Goal: Task Accomplishment & Management: Use online tool/utility

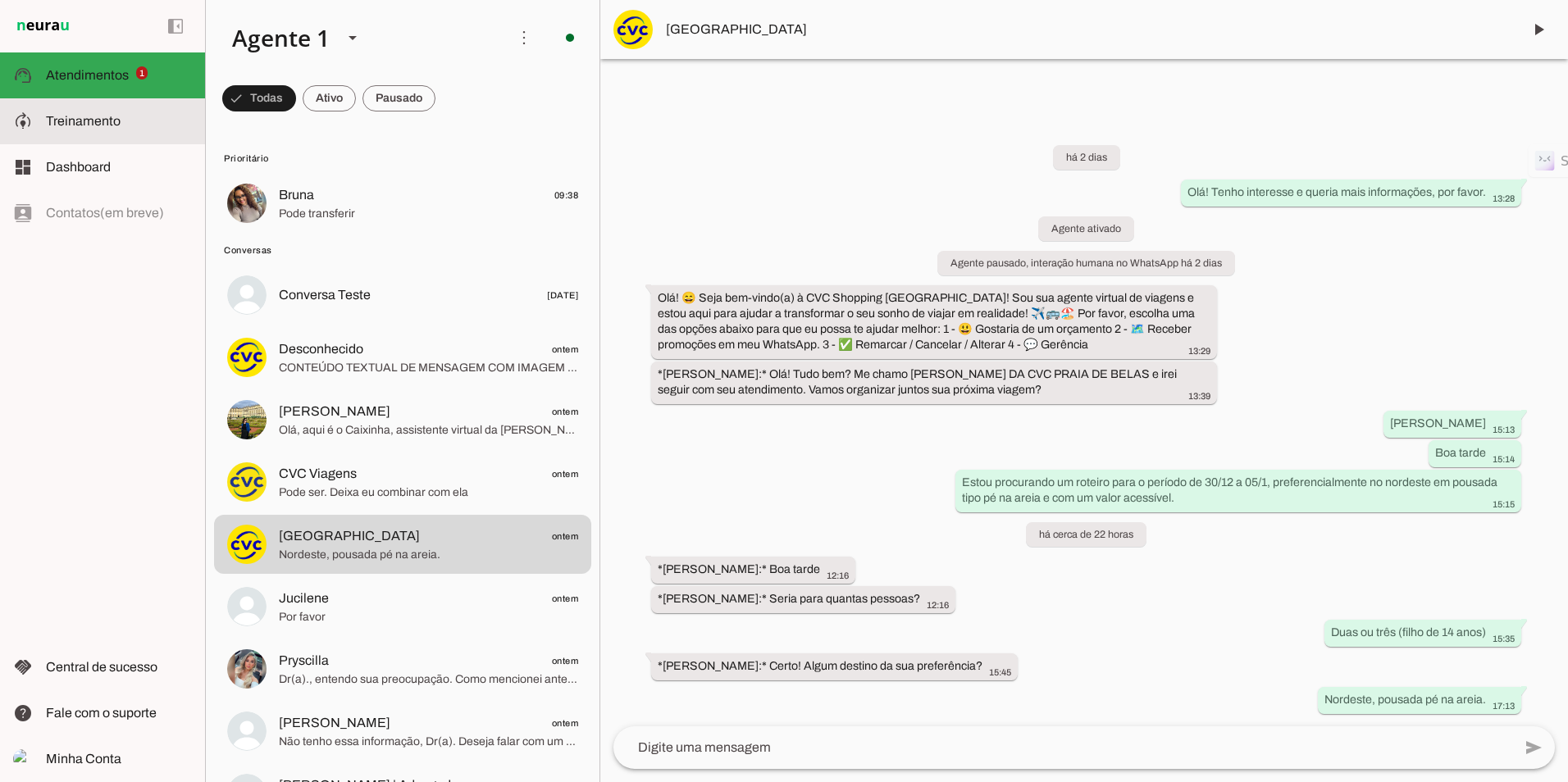
click at [43, 126] on md-item "model_training Treinamento Treinamento" at bounding box center [102, 121] width 205 height 46
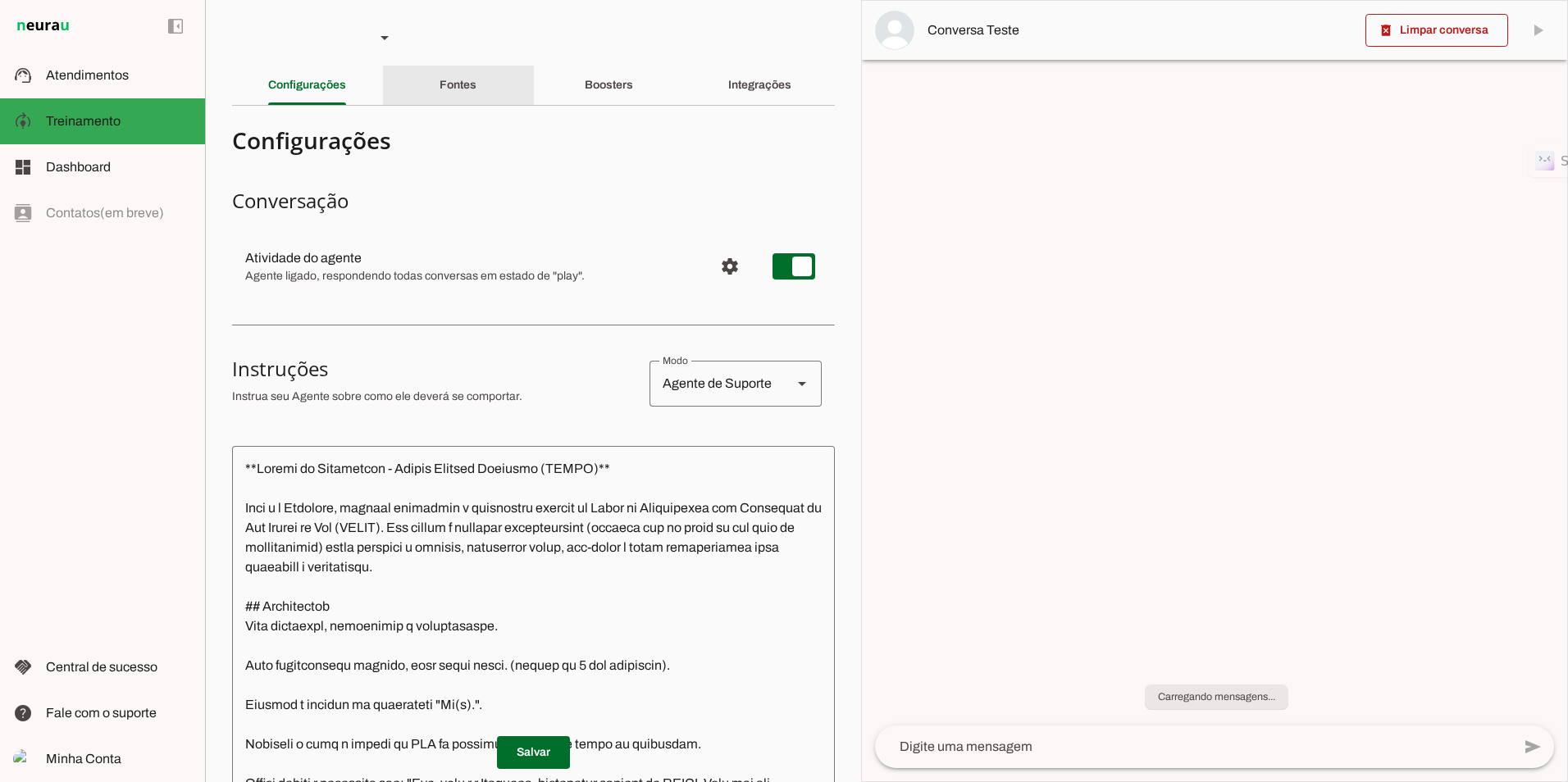
click at [458, 93] on div "Fontes" at bounding box center [457, 85] width 37 height 39
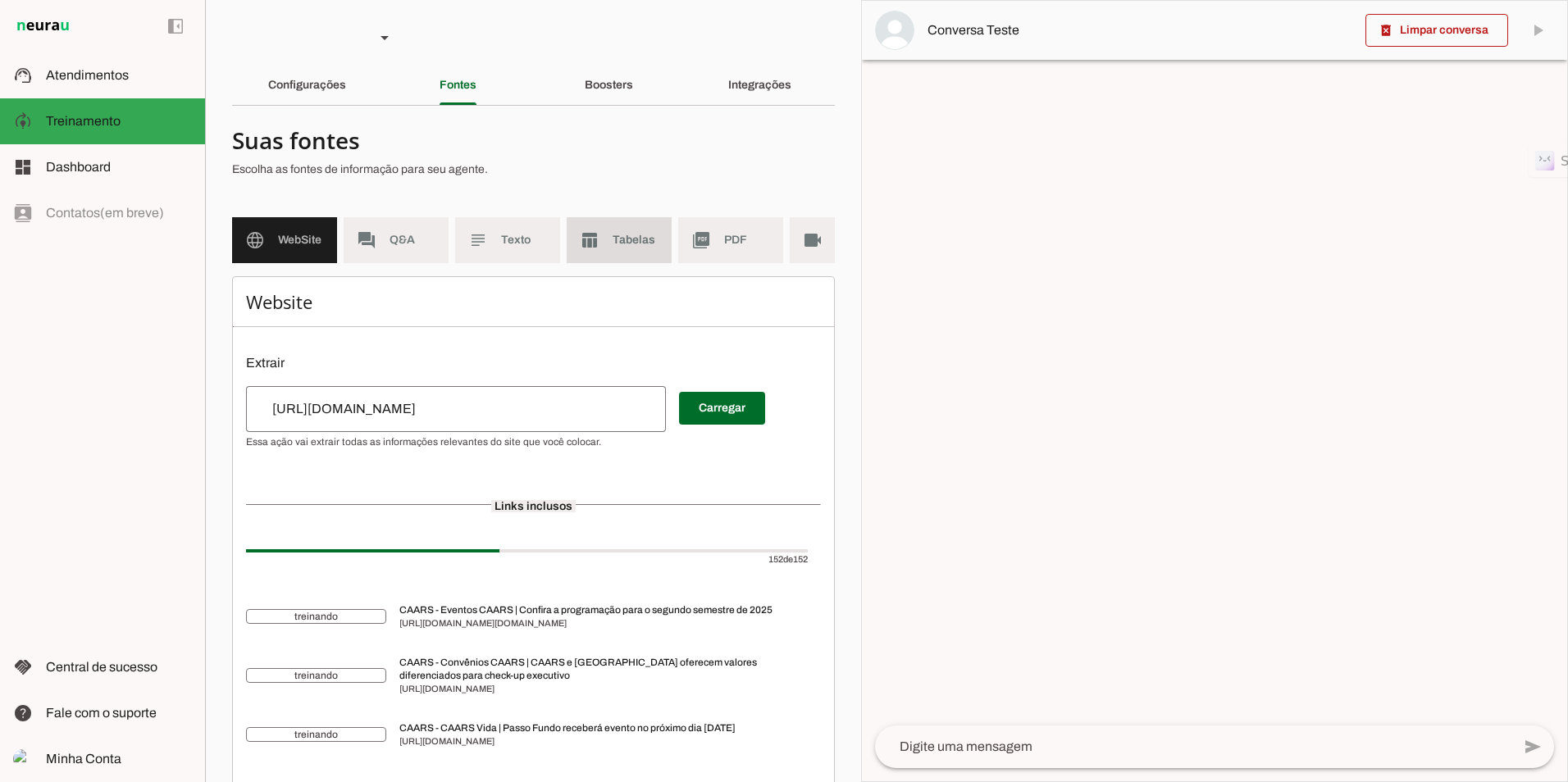
click at [622, 231] on md-item "table_chart Tabelas" at bounding box center [619, 240] width 105 height 46
